Goal: Obtain resource: Obtain resource

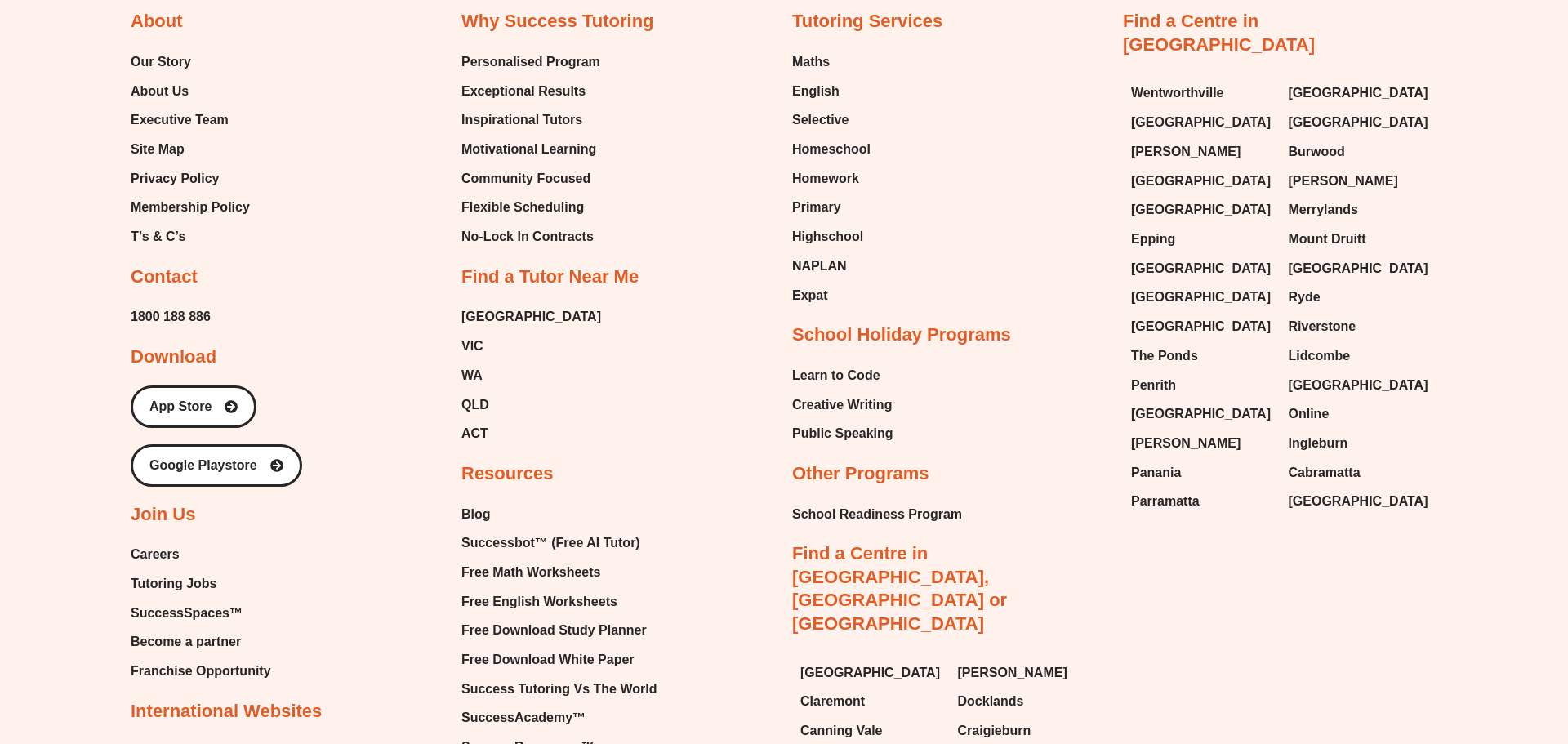
scroll to position [7258, 0]
click at [561, 558] on span "Free Math Worksheets" at bounding box center [530, 570] width 139 height 25
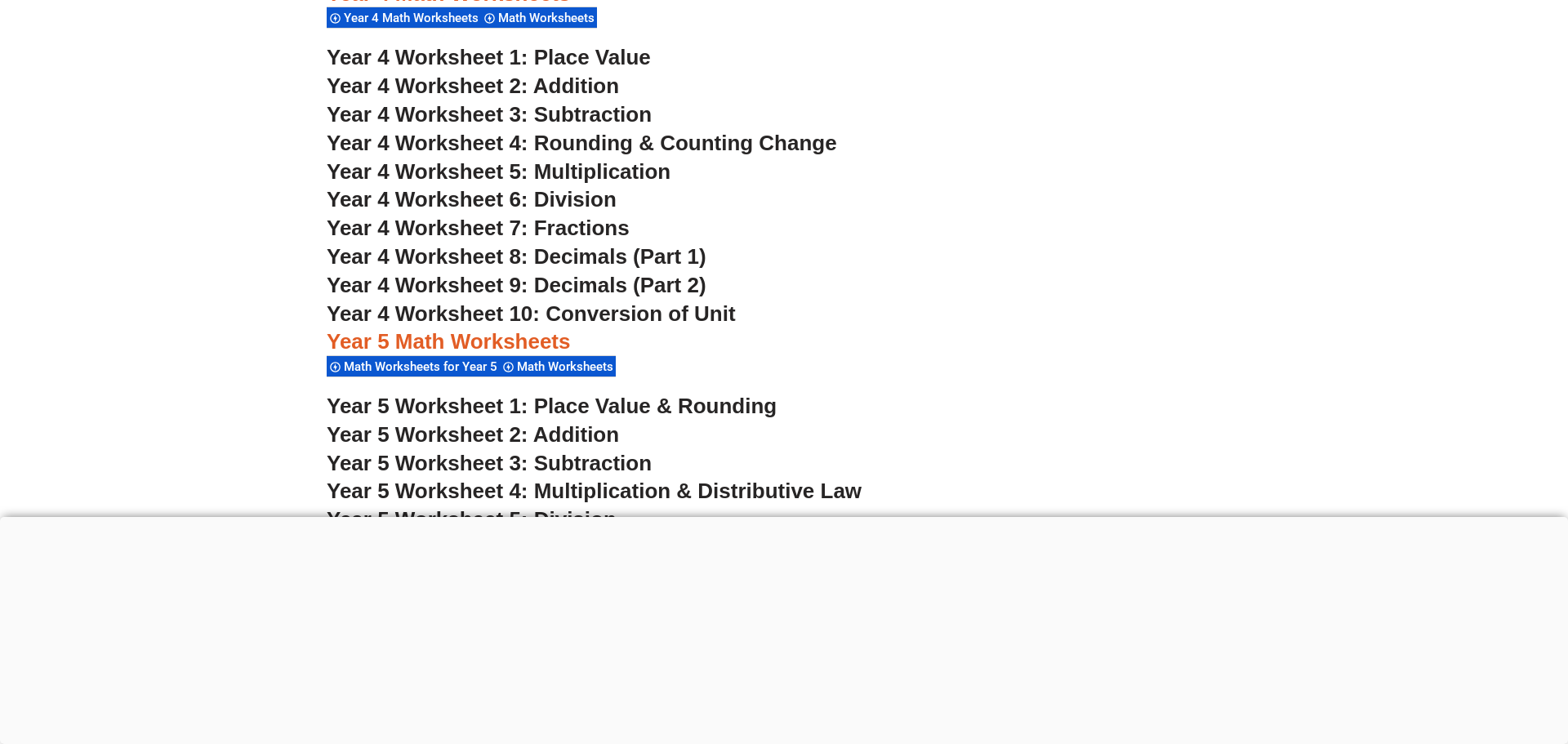
scroll to position [3311, 0]
click at [582, 215] on span "Year 4 Worksheet 7: Fractions" at bounding box center [477, 227] width 303 height 25
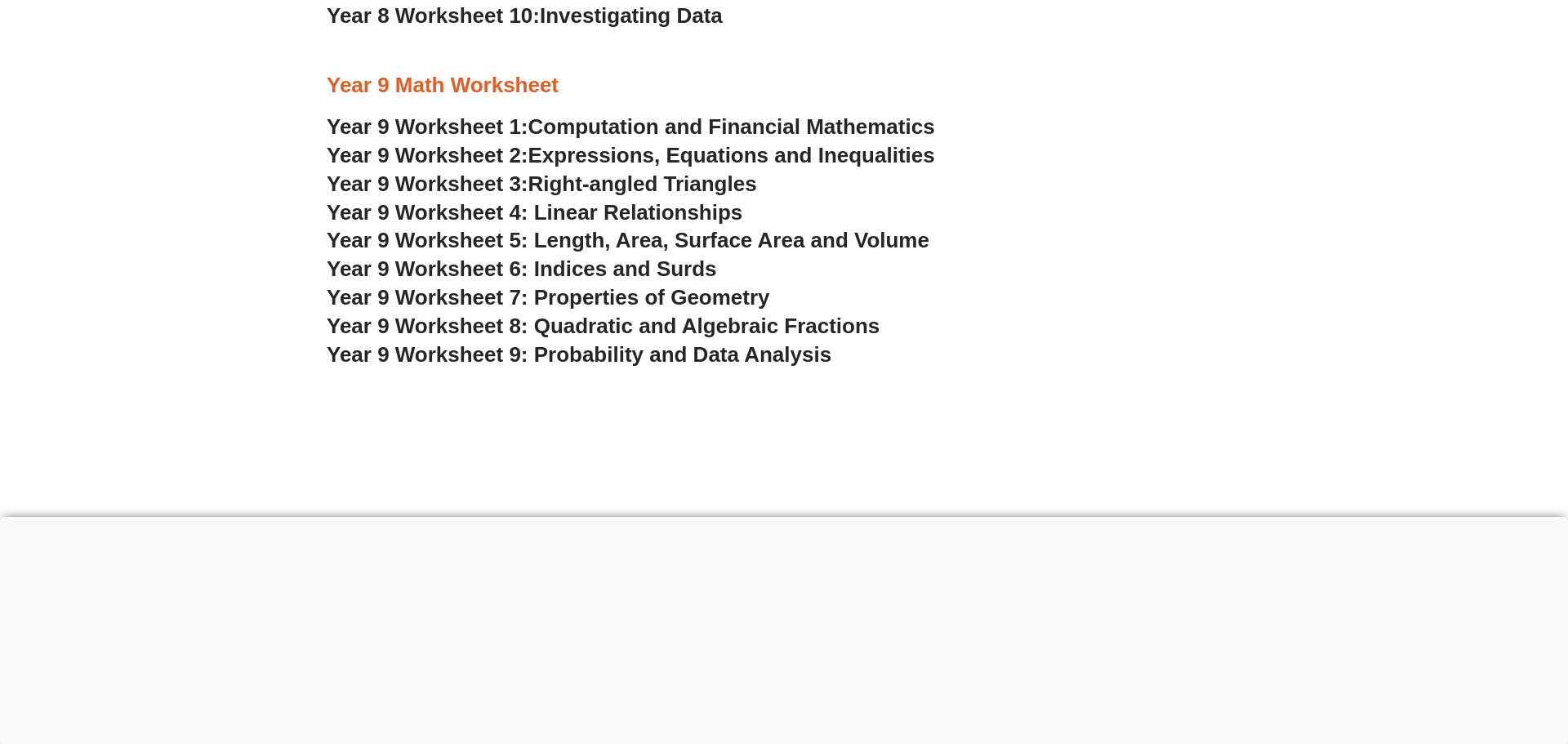
scroll to position [5641, 0]
click at [599, 313] on span "Year 9 Worksheet 8: Quadratic and Algebraic Fractions" at bounding box center [603, 325] width 553 height 25
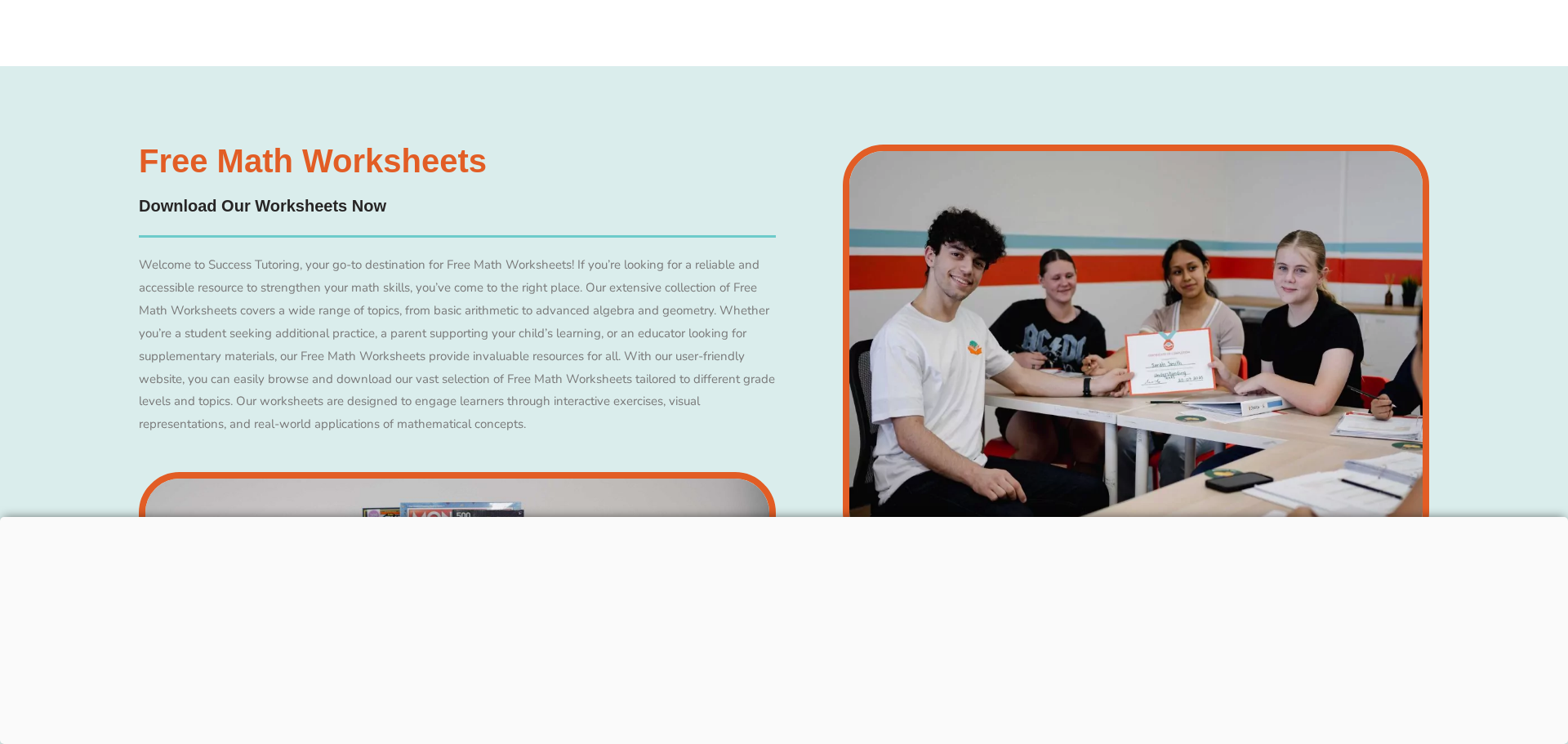
scroll to position [6566, 0]
